Goal: Task Accomplishment & Management: Complete application form

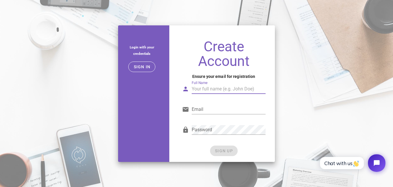
click at [234, 90] on input "Full Name" at bounding box center [229, 88] width 74 height 9
click at [233, 110] on input "Email" at bounding box center [229, 109] width 74 height 9
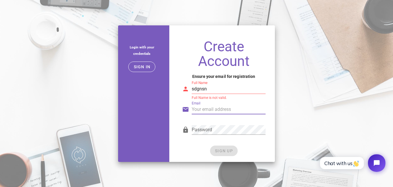
click at [233, 91] on input "sdgnsn" at bounding box center [229, 88] width 74 height 9
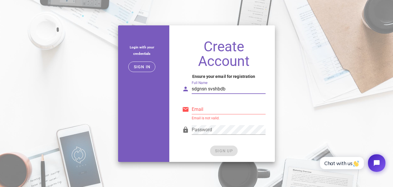
type input "sdgnsn svshbdb"
click at [223, 112] on input "Email" at bounding box center [229, 109] width 74 height 9
paste input "[EMAIL_ADDRESS][DOMAIN_NAME]"
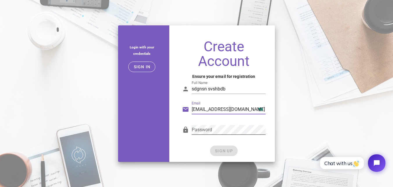
type input "[EMAIL_ADDRESS][DOMAIN_NAME]"
click at [221, 138] on div at bounding box center [229, 139] width 74 height 4
click at [219, 150] on span "SIGN UP" at bounding box center [224, 150] width 18 height 5
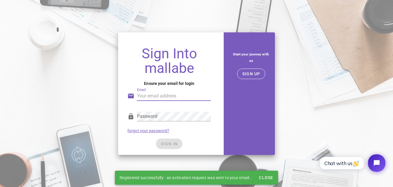
click at [199, 98] on input "Email" at bounding box center [174, 95] width 74 height 9
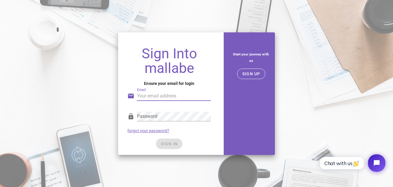
paste input "girot98643@camjoint.com"
type input "girot98643@camjoint.com"
click at [201, 137] on div "Password forgot your password?" at bounding box center [169, 122] width 91 height 30
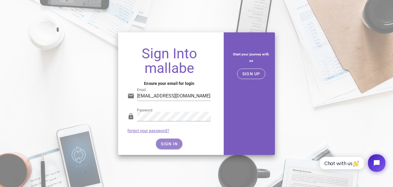
click at [173, 145] on span "SIGN IN" at bounding box center [169, 143] width 17 height 5
click at [163, 141] on span "SIGN IN" at bounding box center [169, 143] width 17 height 5
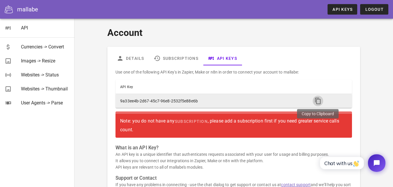
click at [317, 100] on icon "button" at bounding box center [318, 100] width 7 height 7
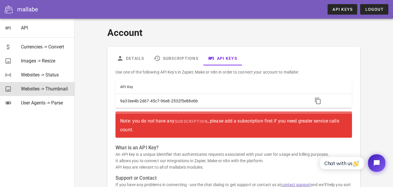
click at [61, 92] on div "Websites -> Thumbnail" at bounding box center [45, 88] width 49 height 13
